Goal: Task Accomplishment & Management: Use online tool/utility

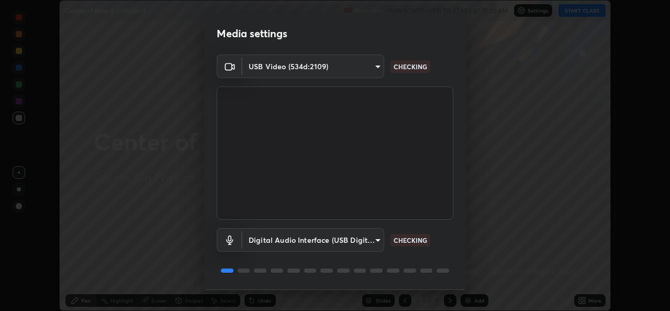
scroll to position [33, 0]
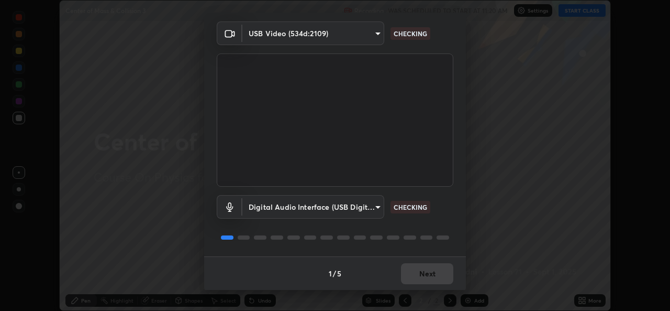
click at [413, 275] on div "1 / 5 Next" at bounding box center [335, 273] width 262 height 34
click at [414, 278] on div "1 / 5 Next" at bounding box center [335, 273] width 262 height 34
click at [414, 281] on div "1 / 5 Next" at bounding box center [335, 273] width 262 height 34
click at [413, 276] on div "1 / 5 Next" at bounding box center [335, 273] width 262 height 34
click at [415, 275] on div "1 / 5 Next" at bounding box center [335, 273] width 262 height 34
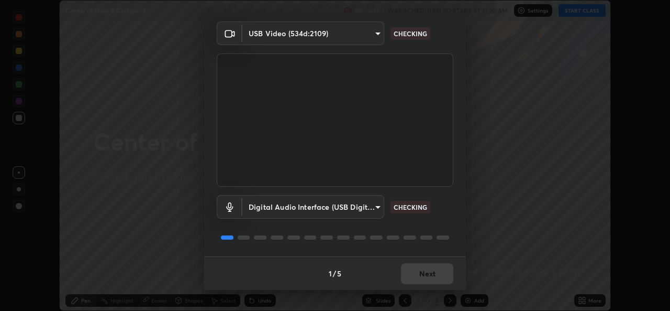
click at [415, 274] on div "1 / 5 Next" at bounding box center [335, 273] width 262 height 34
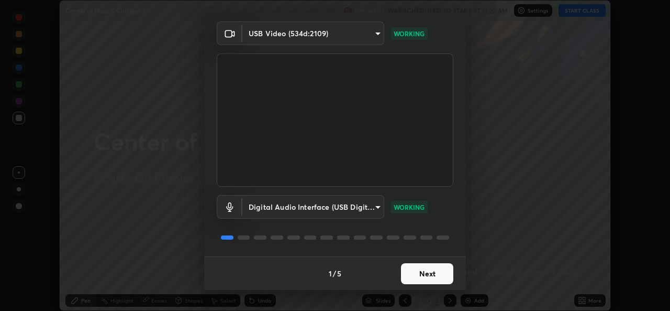
click at [412, 277] on button "Next" at bounding box center [427, 273] width 52 height 21
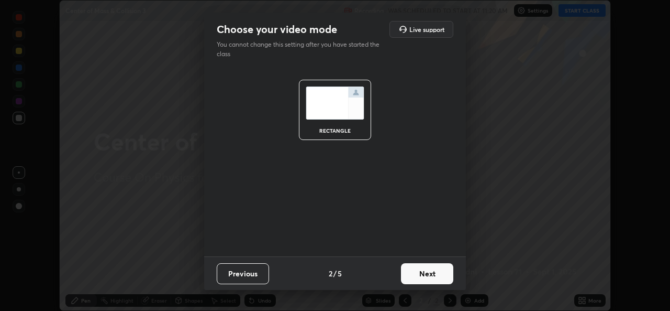
click at [411, 279] on button "Next" at bounding box center [427, 273] width 52 height 21
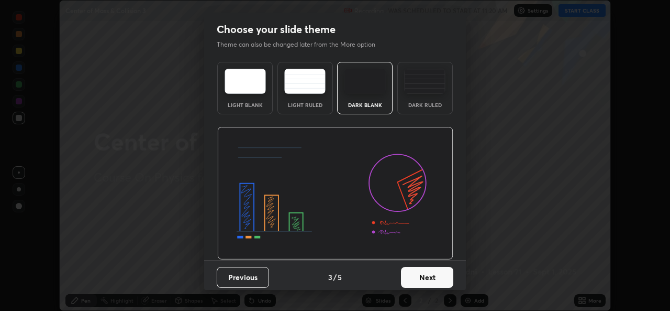
click at [416, 279] on button "Next" at bounding box center [427, 277] width 52 height 21
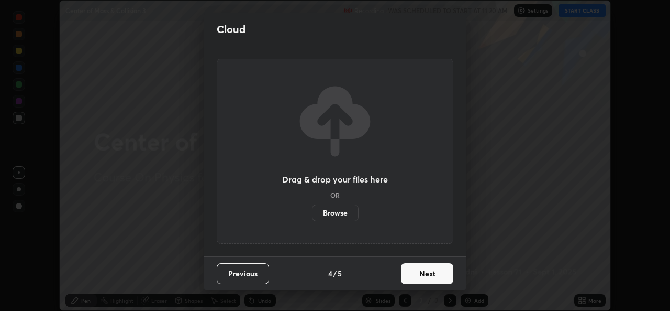
click at [324, 213] on label "Browse" at bounding box center [335, 212] width 47 height 17
click at [312, 213] on input "Browse" at bounding box center [312, 212] width 0 height 17
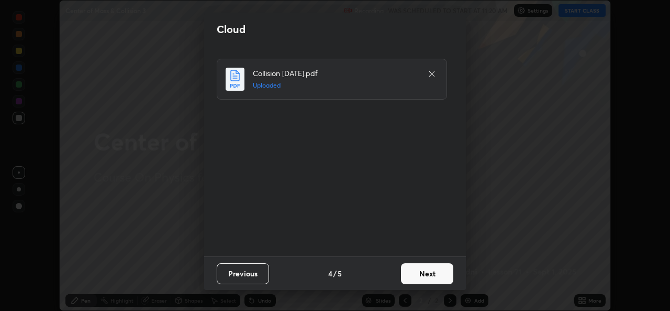
click at [415, 269] on button "Next" at bounding box center [427, 273] width 52 height 21
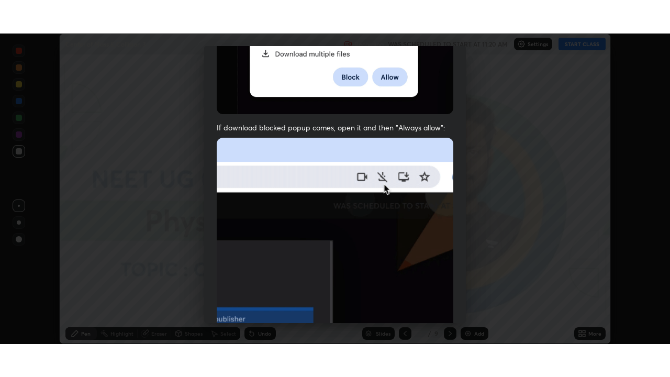
scroll to position [247, 0]
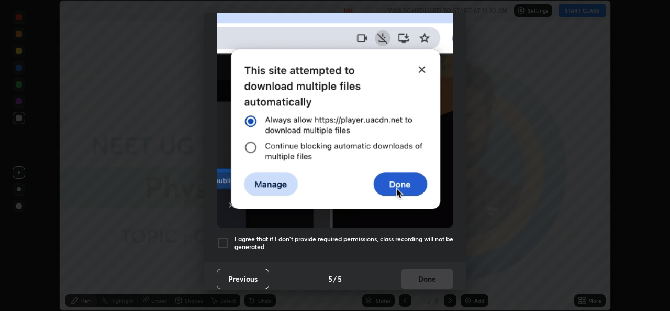
click at [240, 239] on h5 "I agree that if I don't provide required permissions, class recording will not …" at bounding box center [344, 243] width 219 height 16
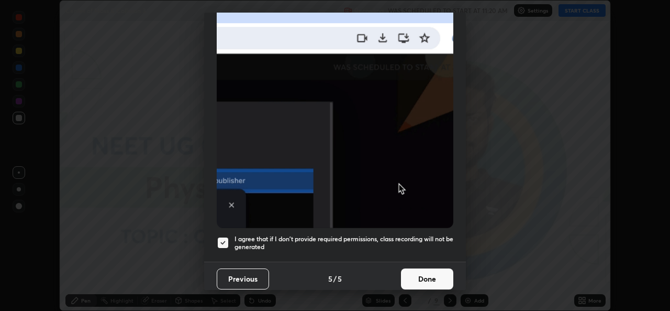
click at [424, 270] on button "Done" at bounding box center [427, 278] width 52 height 21
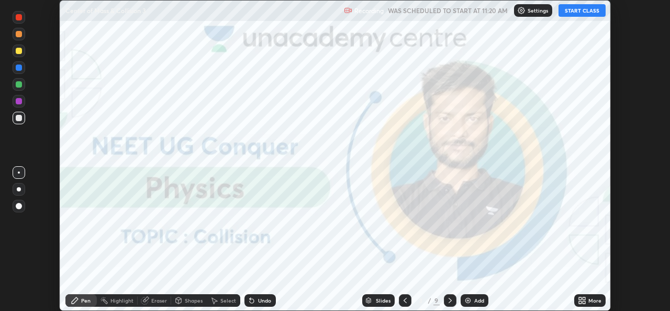
click at [580, 300] on icon at bounding box center [582, 300] width 8 height 8
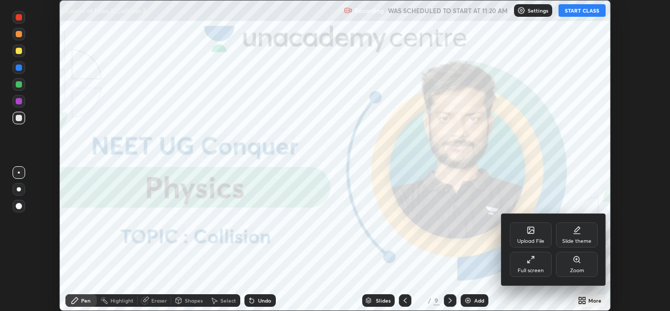
click at [520, 233] on div "Upload File" at bounding box center [531, 234] width 42 height 25
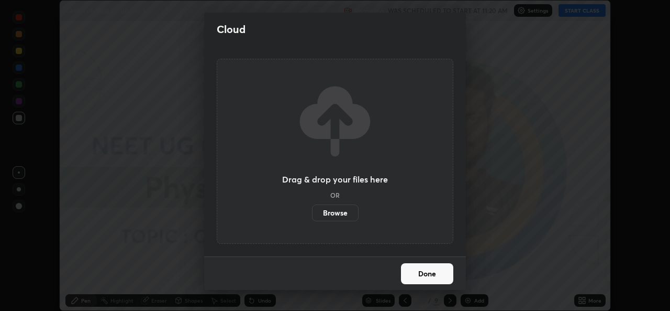
click at [331, 217] on label "Browse" at bounding box center [335, 212] width 47 height 17
click at [312, 217] on input "Browse" at bounding box center [312, 212] width 0 height 17
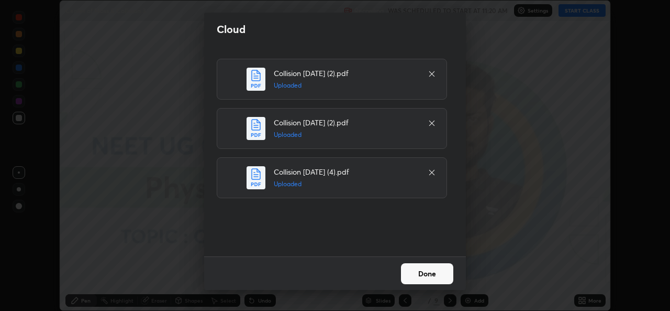
click at [421, 272] on button "Done" at bounding box center [427, 273] width 52 height 21
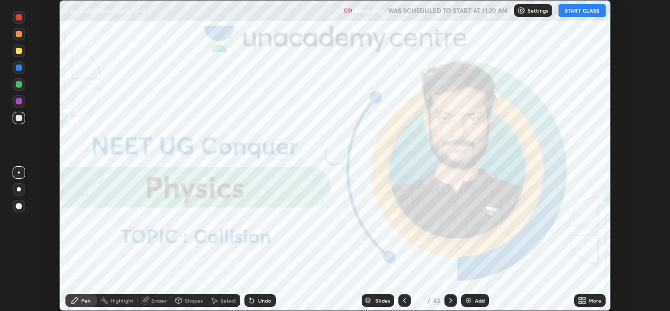
click at [590, 301] on div "More" at bounding box center [595, 299] width 13 height 5
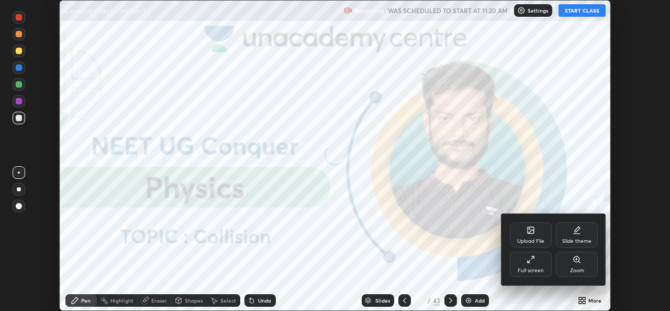
click at [536, 264] on div "Full screen" at bounding box center [531, 263] width 42 height 25
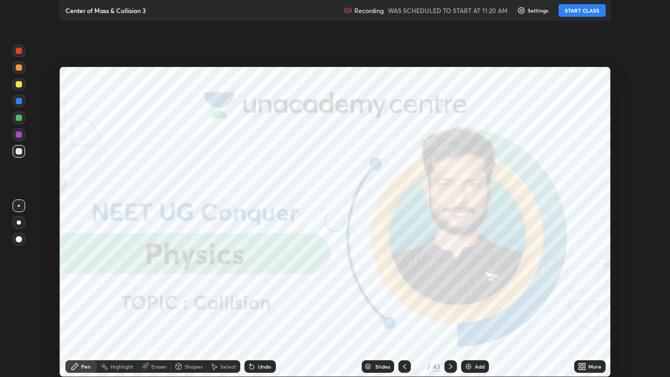
scroll to position [377, 670]
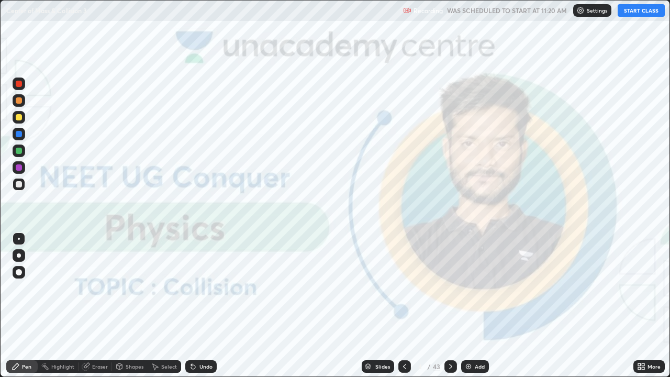
click at [634, 9] on button "START CLASS" at bounding box center [641, 10] width 47 height 13
click at [467, 310] on img at bounding box center [469, 366] width 8 height 8
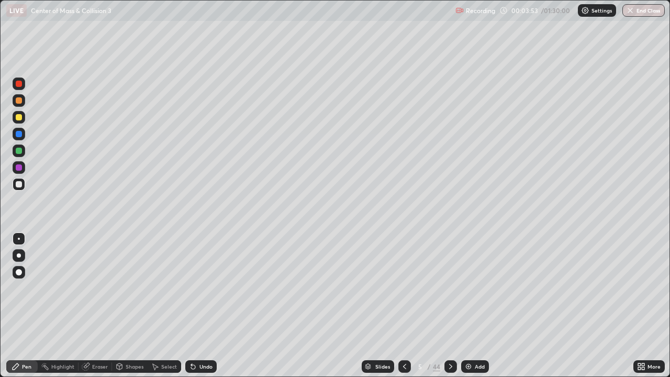
click at [18, 255] on div at bounding box center [19, 255] width 4 height 4
click at [21, 117] on div at bounding box center [19, 117] width 6 height 6
click at [19, 186] on div at bounding box center [19, 184] width 6 height 6
click at [19, 118] on div at bounding box center [19, 117] width 6 height 6
click at [467, 310] on img at bounding box center [469, 366] width 8 height 8
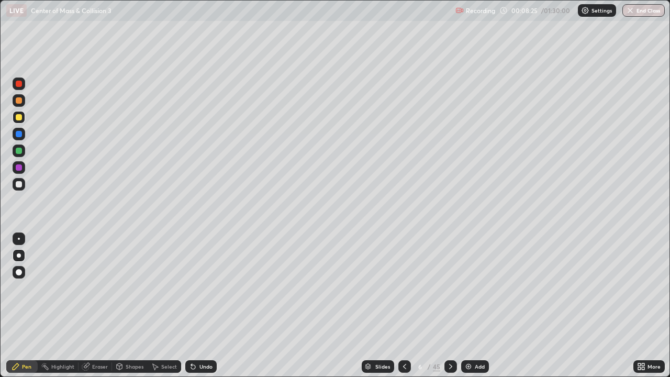
click at [17, 167] on div at bounding box center [19, 167] width 6 height 6
click at [20, 134] on div at bounding box center [19, 134] width 6 height 6
click at [21, 183] on div at bounding box center [19, 184] width 6 height 6
click at [18, 165] on div at bounding box center [19, 167] width 6 height 6
click at [19, 134] on div at bounding box center [19, 134] width 6 height 6
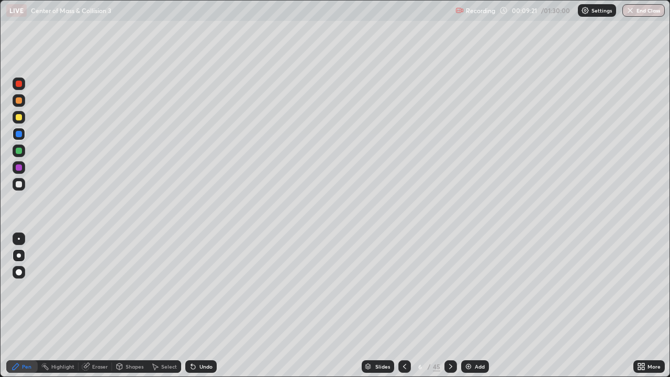
click at [19, 183] on div at bounding box center [19, 184] width 6 height 6
click at [18, 183] on div at bounding box center [19, 184] width 6 height 6
click at [19, 167] on div at bounding box center [19, 167] width 6 height 6
click at [20, 150] on div at bounding box center [19, 151] width 6 height 6
click at [17, 135] on div at bounding box center [19, 134] width 6 height 6
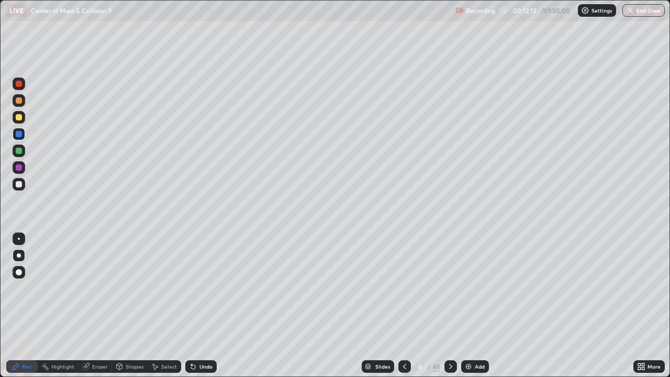
click at [19, 181] on div at bounding box center [19, 184] width 6 height 6
click at [18, 168] on div at bounding box center [19, 167] width 6 height 6
click at [19, 118] on div at bounding box center [19, 117] width 6 height 6
click at [19, 183] on div at bounding box center [19, 184] width 6 height 6
click at [18, 151] on div at bounding box center [19, 151] width 6 height 6
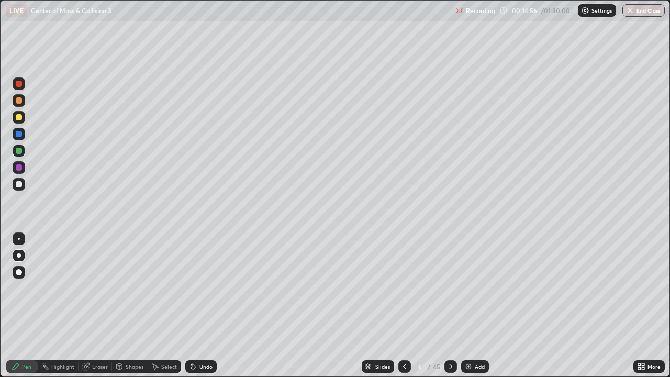
click at [17, 101] on div at bounding box center [19, 100] width 6 height 6
click at [449, 310] on icon at bounding box center [451, 366] width 8 height 8
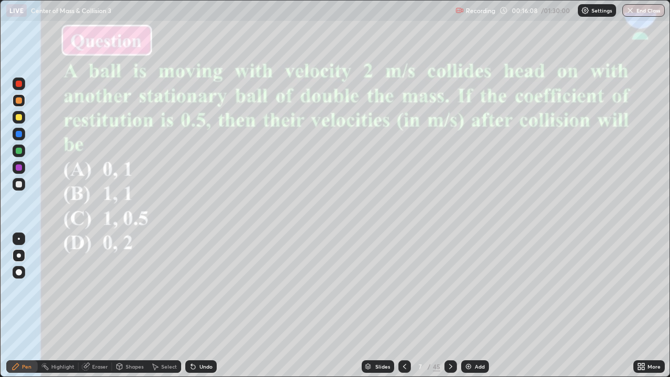
click at [404, 310] on icon at bounding box center [405, 366] width 8 height 8
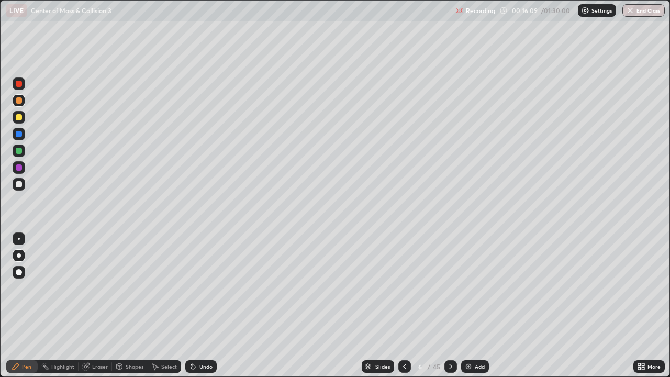
click at [468, 310] on img at bounding box center [469, 366] width 8 height 8
click at [404, 310] on icon at bounding box center [405, 366] width 8 height 8
click at [451, 310] on icon at bounding box center [451, 366] width 8 height 8
click at [18, 133] on div at bounding box center [19, 134] width 6 height 6
click at [18, 117] on div at bounding box center [19, 117] width 6 height 6
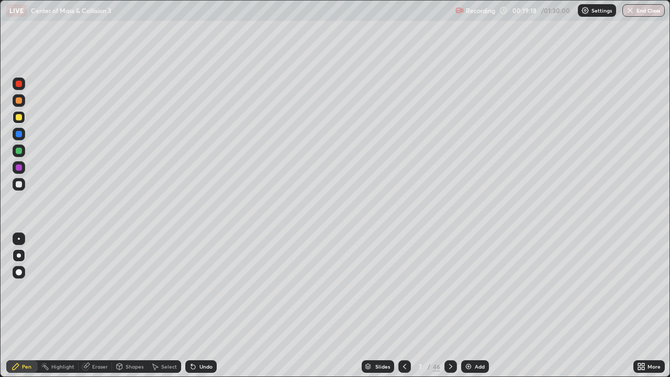
click at [404, 310] on icon at bounding box center [404, 366] width 3 height 5
click at [449, 310] on icon at bounding box center [451, 366] width 8 height 8
click at [470, 310] on div "Add" at bounding box center [475, 366] width 28 height 13
click at [19, 133] on div at bounding box center [19, 134] width 6 height 6
click at [20, 118] on div at bounding box center [19, 117] width 6 height 6
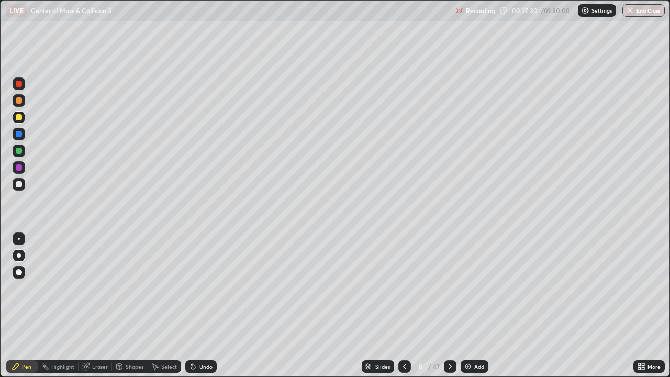
click at [95, 310] on div "Eraser" at bounding box center [100, 366] width 16 height 5
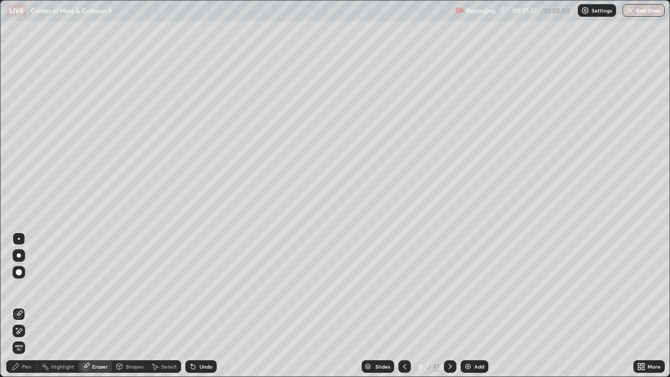
click at [21, 310] on div "Pen" at bounding box center [21, 366] width 31 height 13
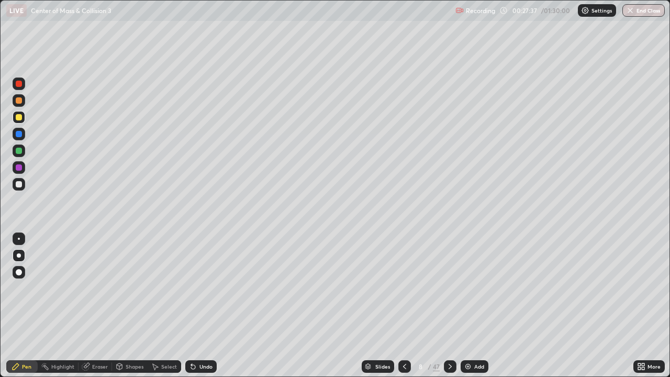
click at [16, 134] on div at bounding box center [19, 134] width 6 height 6
click at [18, 120] on div at bounding box center [19, 117] width 6 height 6
click at [18, 183] on div at bounding box center [19, 184] width 6 height 6
click at [16, 183] on div at bounding box center [19, 184] width 6 height 6
click at [18, 134] on div at bounding box center [19, 134] width 6 height 6
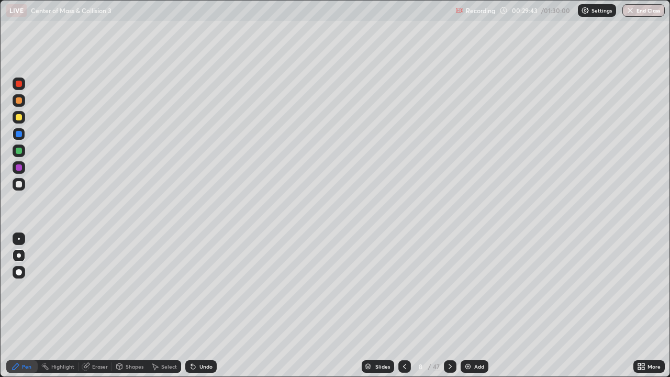
click at [20, 167] on div at bounding box center [19, 167] width 6 height 6
click at [18, 116] on div at bounding box center [19, 117] width 6 height 6
click at [20, 81] on div at bounding box center [19, 84] width 6 height 6
click at [374, 310] on div "Slides" at bounding box center [378, 366] width 32 height 13
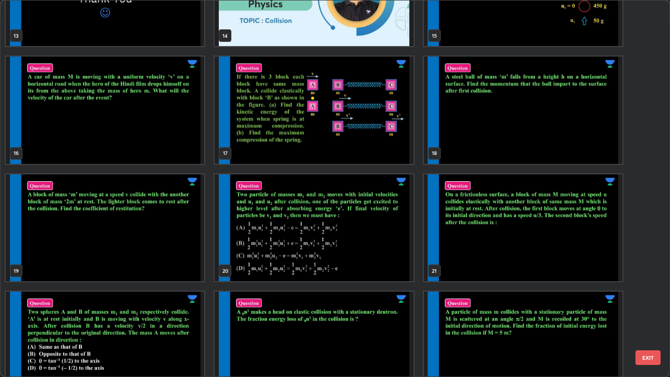
scroll to position [538, 0]
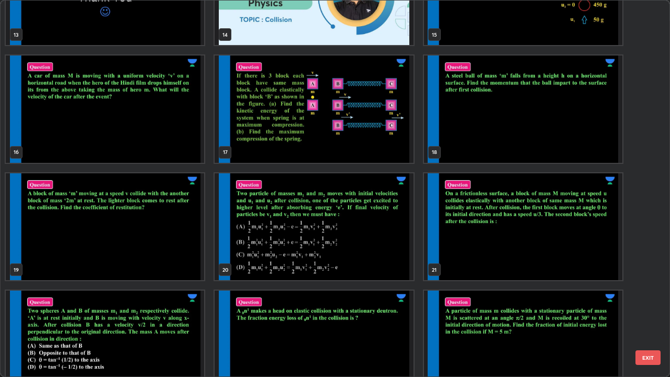
click at [390, 255] on img "grid" at bounding box center [314, 226] width 198 height 107
click at [389, 260] on img "grid" at bounding box center [314, 226] width 198 height 107
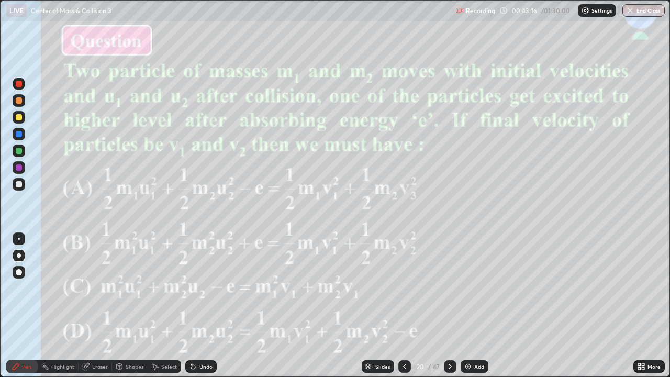
click at [370, 310] on icon at bounding box center [368, 369] width 5 height 2
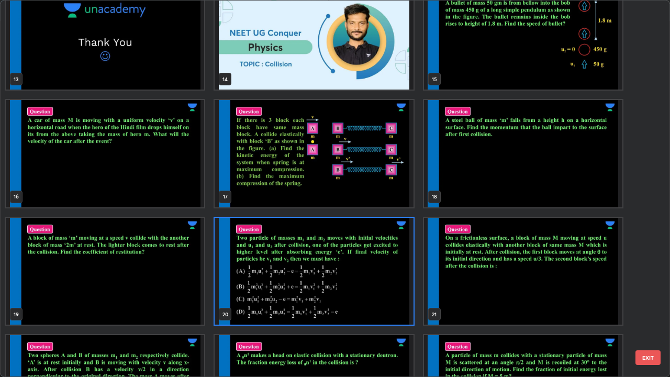
scroll to position [495, 0]
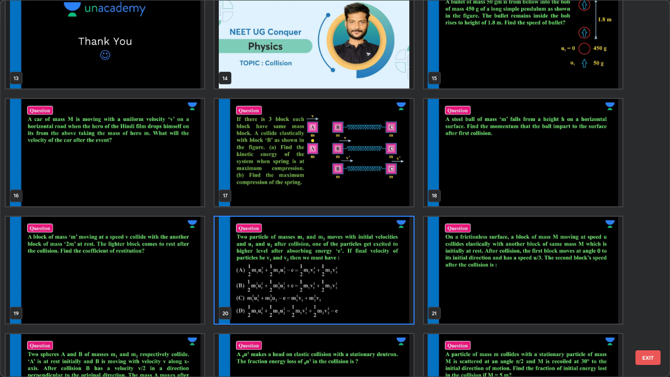
click at [510, 289] on img "grid" at bounding box center [523, 270] width 198 height 107
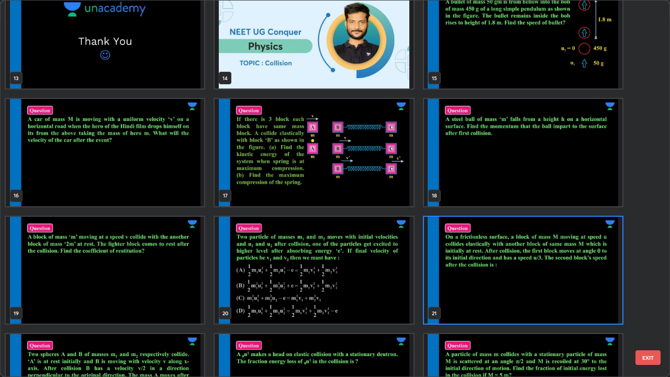
click at [512, 290] on img "grid" at bounding box center [523, 270] width 198 height 107
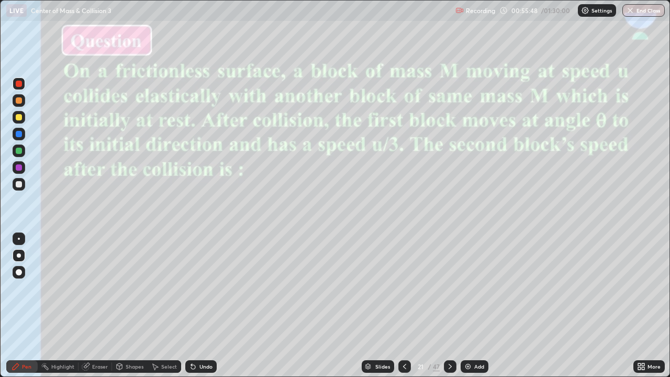
click at [374, 310] on div "Slides" at bounding box center [378, 366] width 32 height 13
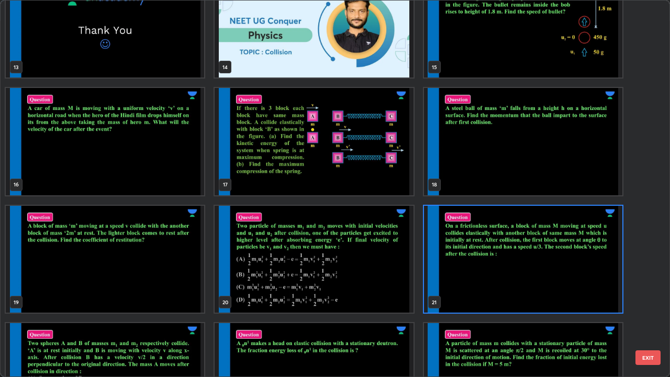
scroll to position [520, 0]
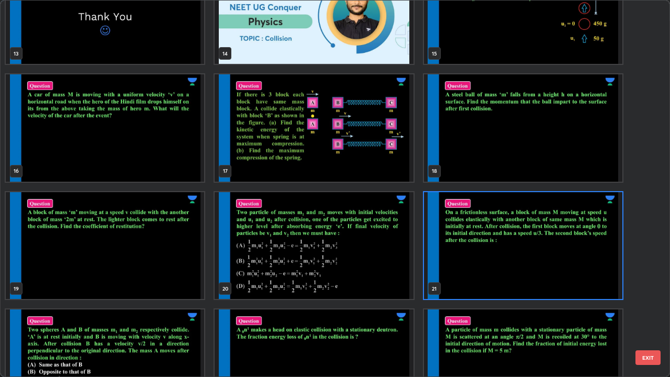
click at [176, 310] on img "grid" at bounding box center [105, 363] width 198 height 107
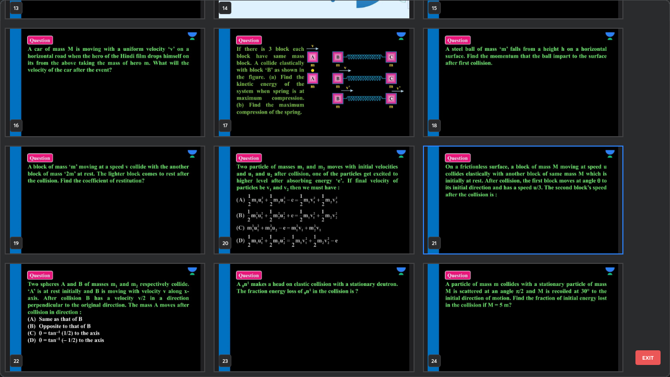
click at [181, 310] on img "grid" at bounding box center [105, 317] width 198 height 107
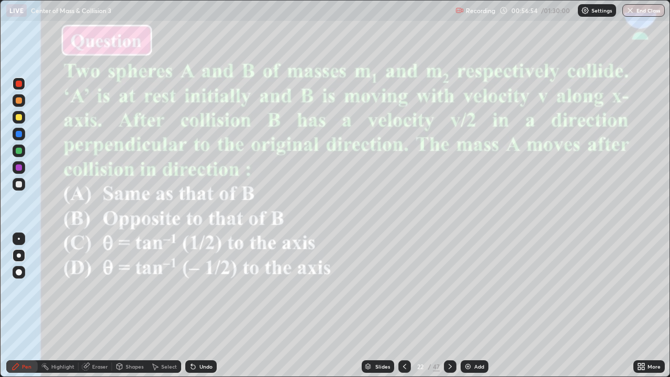
click at [21, 183] on div at bounding box center [19, 184] width 6 height 6
click at [20, 84] on div at bounding box center [19, 84] width 6 height 6
click at [18, 184] on div at bounding box center [19, 184] width 6 height 6
click at [94, 310] on div "Eraser" at bounding box center [96, 366] width 34 height 13
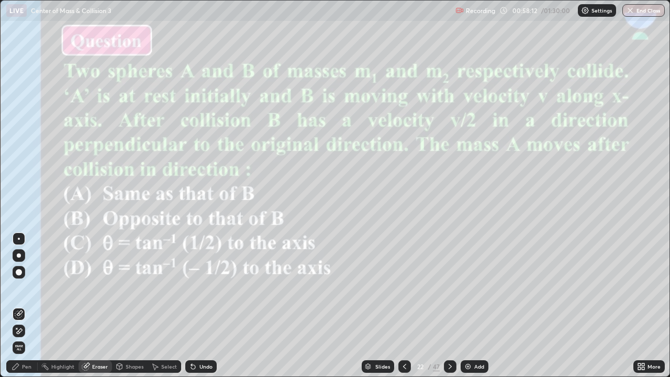
click at [31, 310] on div "Pen" at bounding box center [21, 366] width 31 height 13
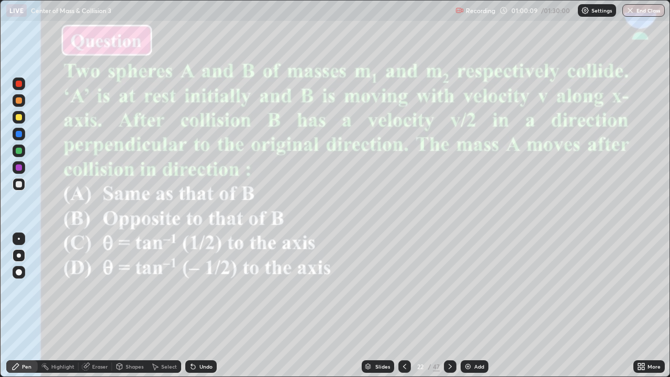
click at [20, 167] on div at bounding box center [19, 167] width 6 height 6
click at [18, 184] on div at bounding box center [19, 184] width 6 height 6
click at [17, 169] on div at bounding box center [19, 167] width 6 height 6
click at [17, 183] on div at bounding box center [19, 184] width 6 height 6
click at [377, 310] on div "Slides" at bounding box center [378, 366] width 32 height 13
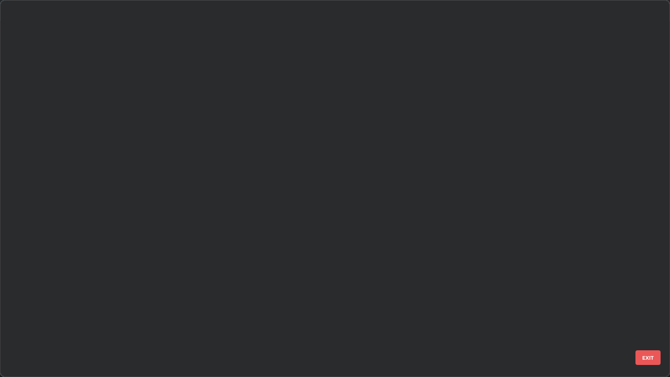
scroll to position [373, 664]
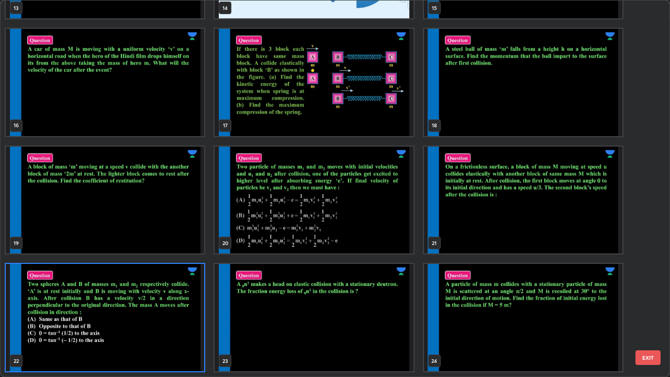
click at [560, 310] on img "grid" at bounding box center [523, 317] width 198 height 107
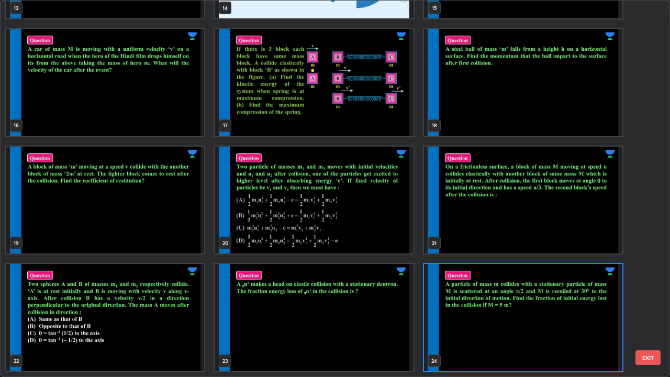
click at [559, 310] on img "grid" at bounding box center [523, 317] width 198 height 107
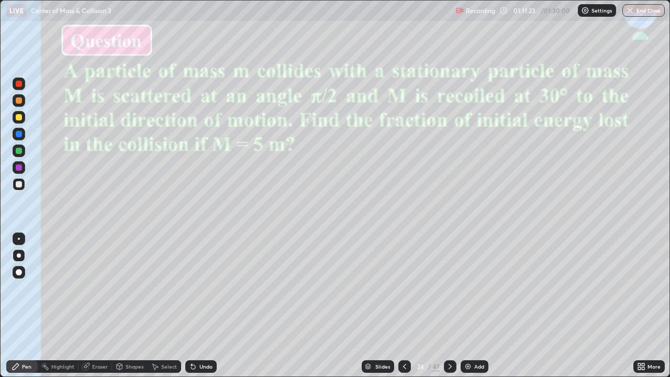
click at [93, 310] on div "Eraser" at bounding box center [100, 366] width 16 height 5
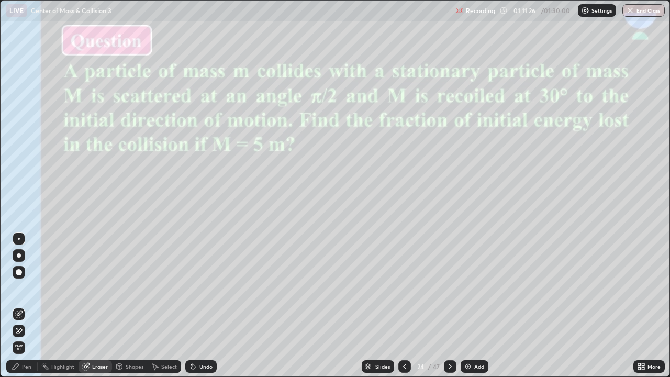
click at [23, 310] on div "Pen" at bounding box center [21, 366] width 31 height 13
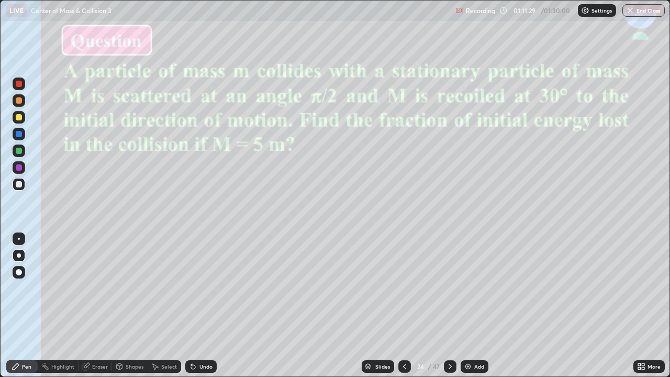
click at [16, 119] on div at bounding box center [19, 117] width 6 height 6
click at [374, 310] on div "Slides" at bounding box center [378, 366] width 32 height 13
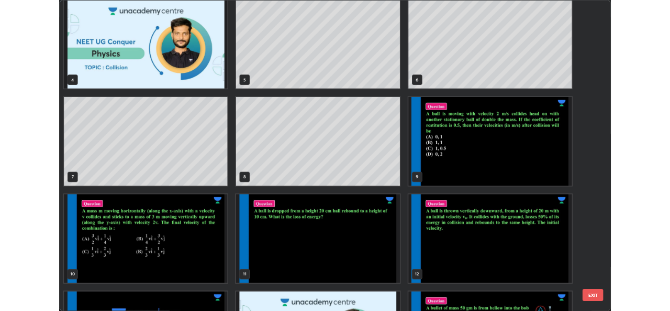
scroll to position [127, 0]
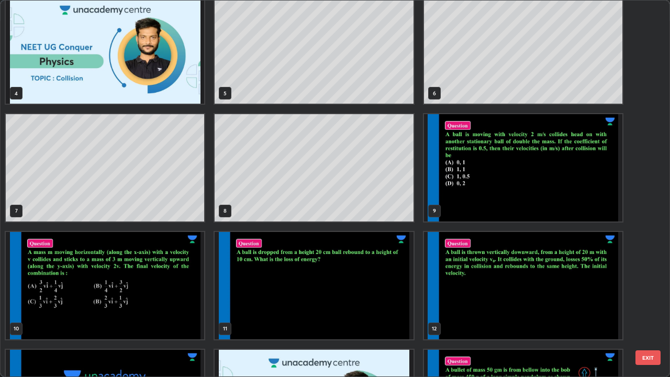
click at [182, 310] on img "grid" at bounding box center [105, 285] width 198 height 107
click at [184, 310] on img "grid" at bounding box center [105, 285] width 198 height 107
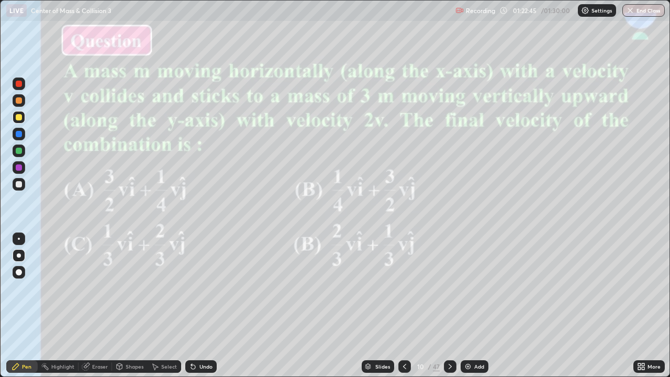
click at [20, 184] on div at bounding box center [19, 184] width 6 height 6
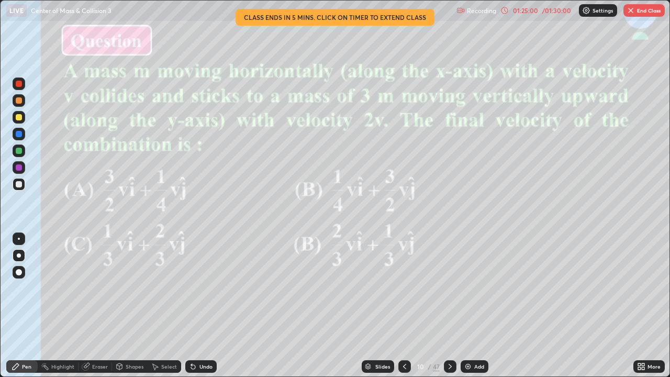
click at [18, 168] on div at bounding box center [19, 167] width 6 height 6
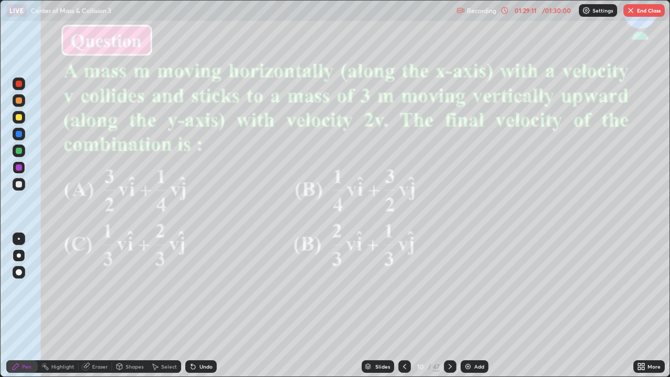
click at [642, 13] on button "End Class" at bounding box center [644, 10] width 41 height 13
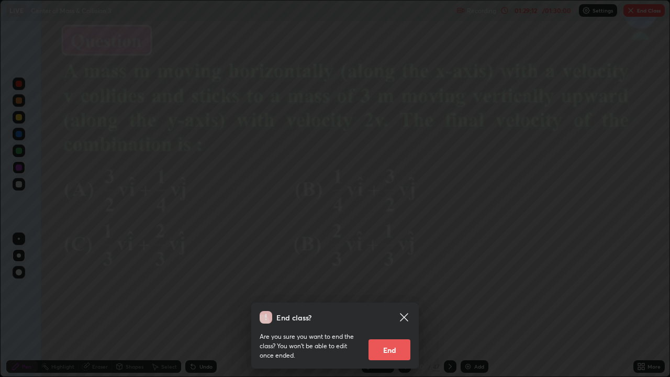
click at [385, 310] on button "End" at bounding box center [390, 349] width 42 height 21
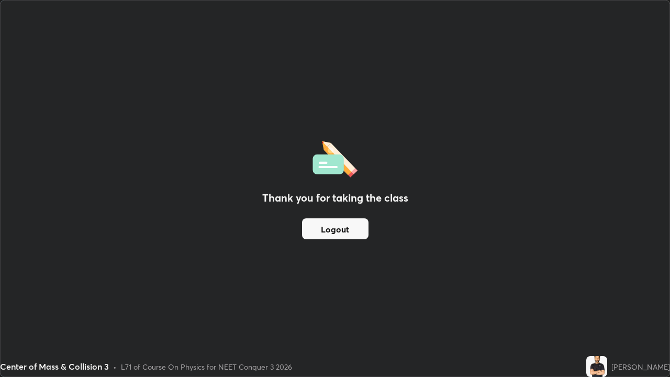
click at [326, 225] on button "Logout" at bounding box center [335, 228] width 67 height 21
click at [327, 231] on button "Logout" at bounding box center [335, 228] width 67 height 21
click at [328, 233] on button "Logout" at bounding box center [335, 228] width 67 height 21
click at [336, 235] on button "Logout" at bounding box center [335, 228] width 67 height 21
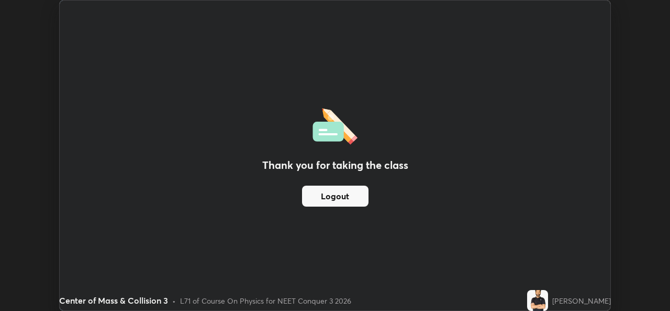
scroll to position [52062, 51702]
